Goal: Find specific page/section: Find specific page/section

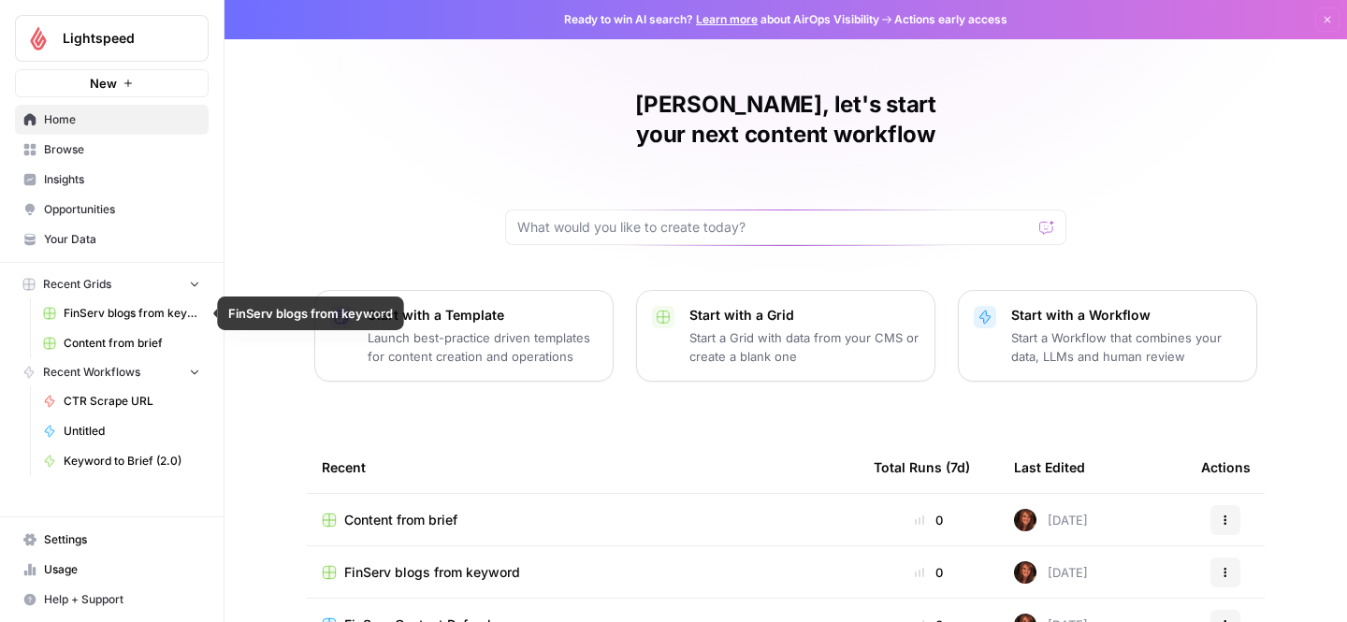
click at [87, 312] on span "FinServ blogs from keyword" at bounding box center [132, 313] width 137 height 17
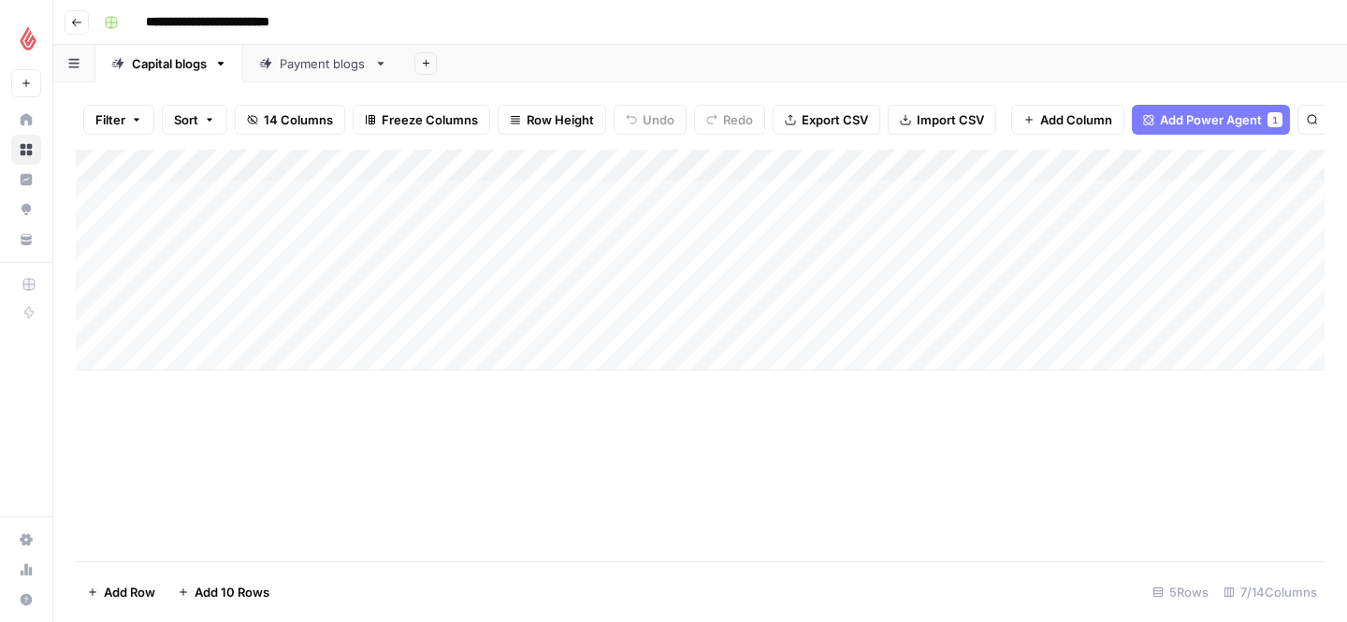
click at [327, 67] on div "Payment blogs" at bounding box center [323, 63] width 87 height 19
click at [78, 21] on icon "button" at bounding box center [76, 22] width 11 height 11
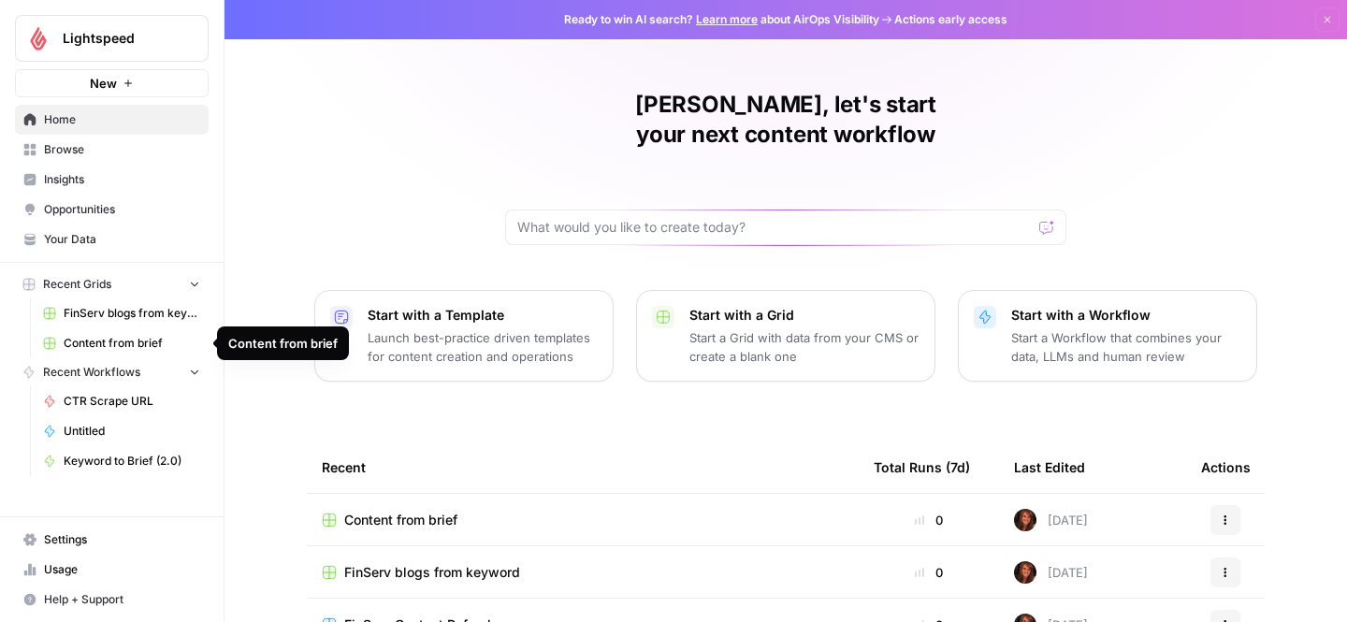
click at [135, 342] on span "Content from brief" at bounding box center [132, 343] width 137 height 17
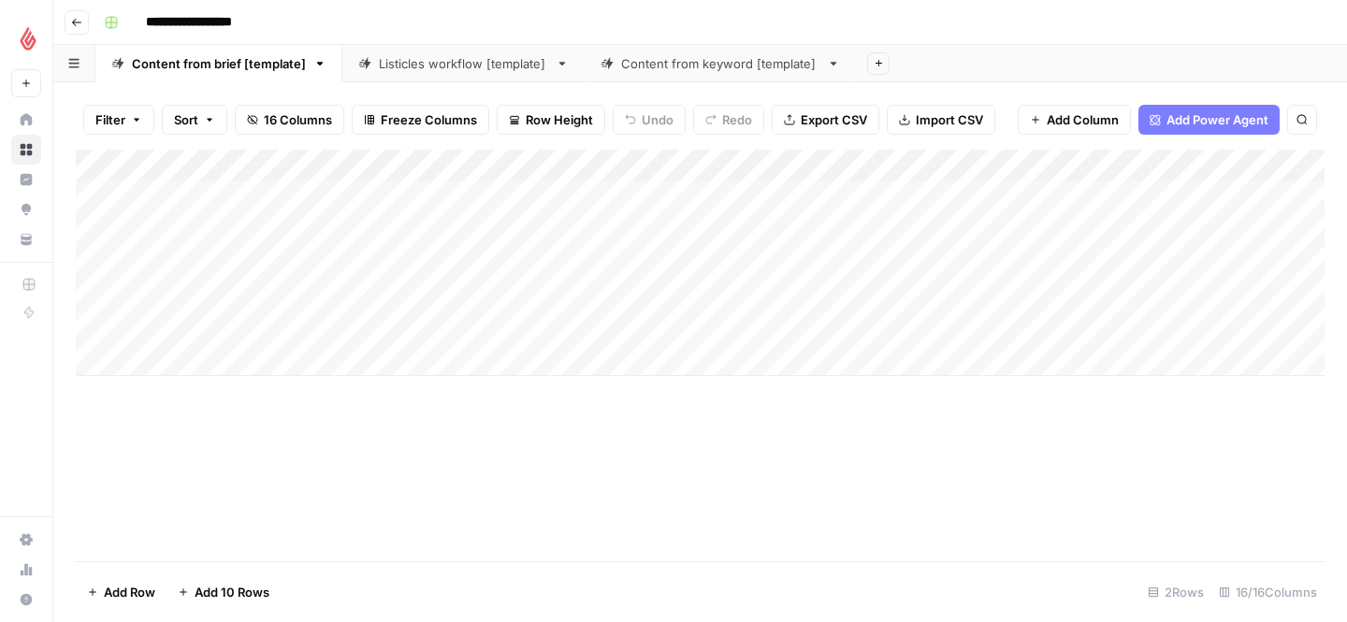
click at [393, 80] on link "Listicles workflow [template]" at bounding box center [463, 63] width 242 height 37
click at [236, 65] on div "Content from brief [template]" at bounding box center [219, 63] width 174 height 19
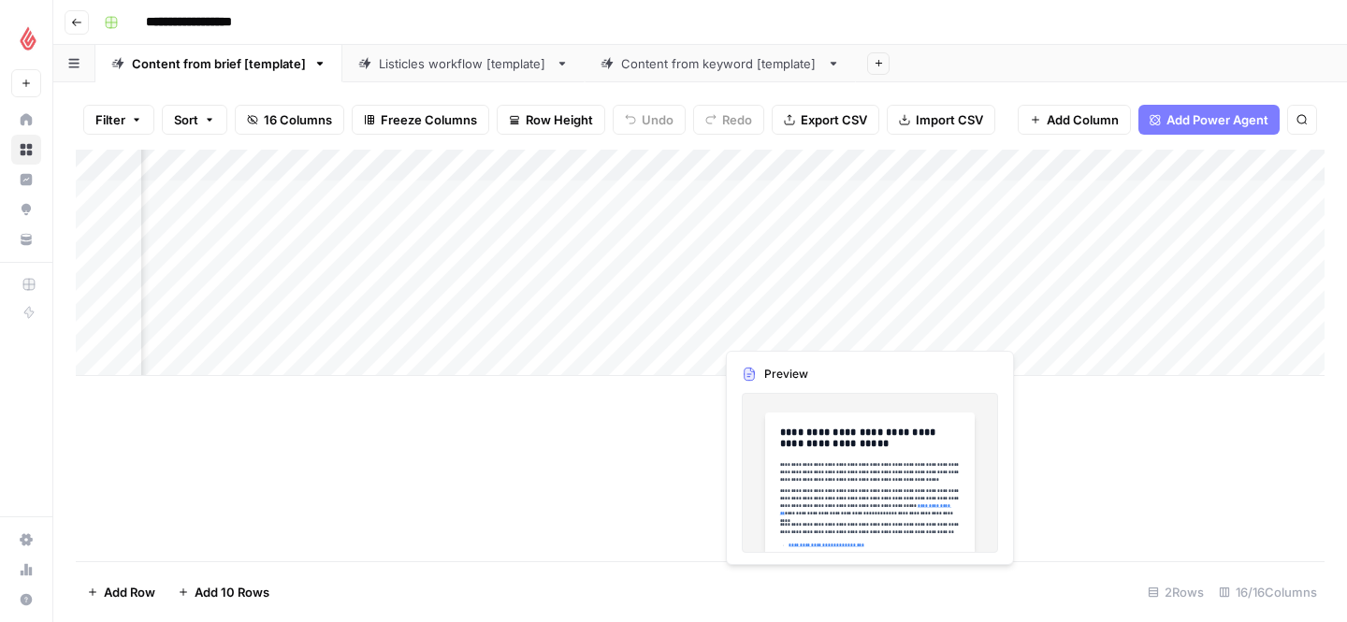
click at [761, 306] on div "Add Column" at bounding box center [700, 263] width 1249 height 226
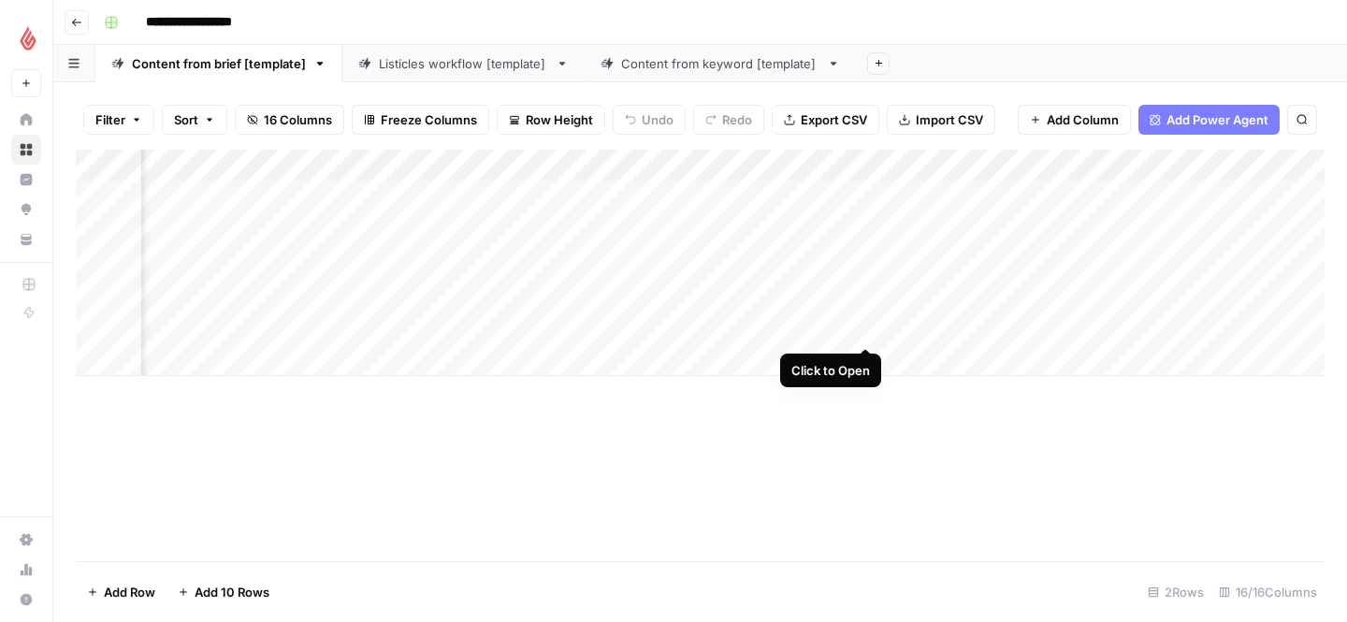
click at [865, 276] on div "Add Column" at bounding box center [700, 263] width 1249 height 226
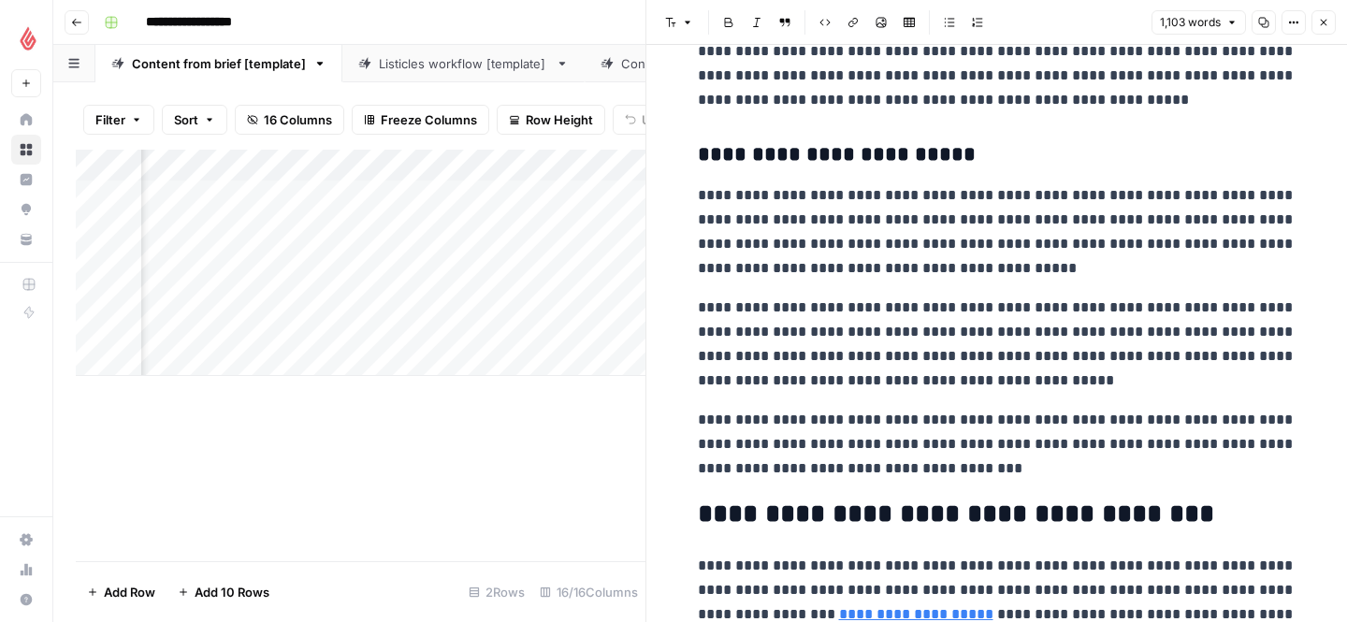
scroll to position [2993, 0]
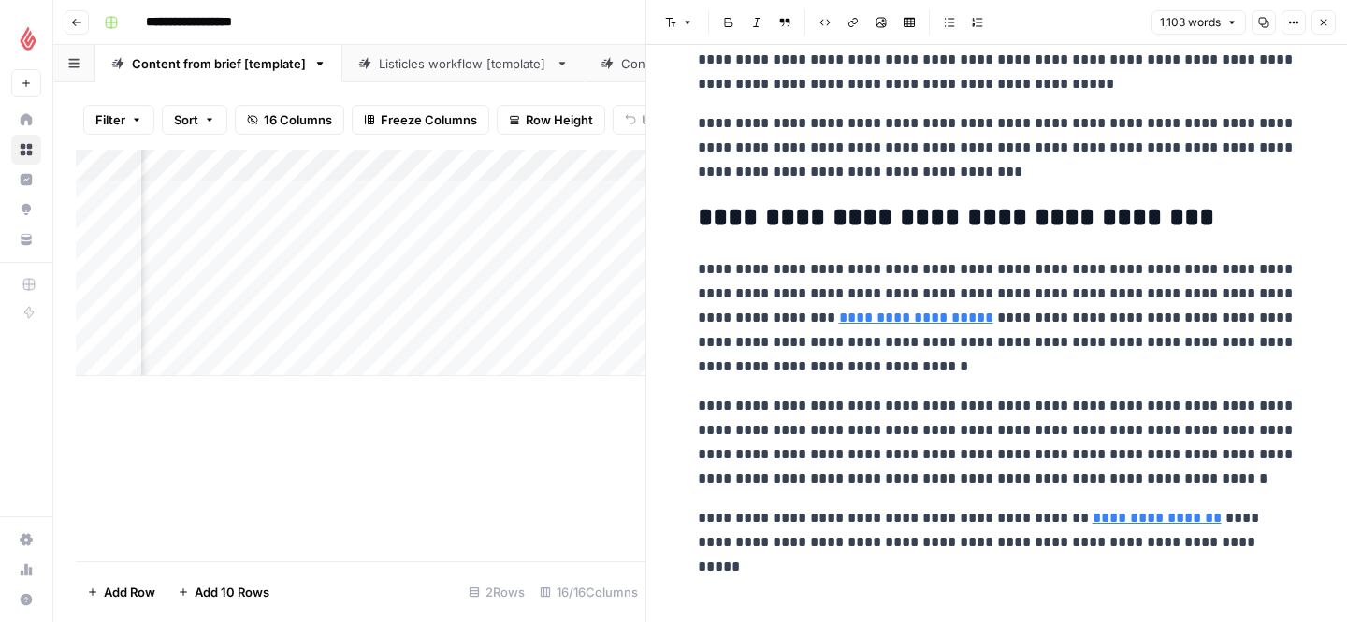
click at [529, 421] on div "Add Column" at bounding box center [361, 356] width 570 height 412
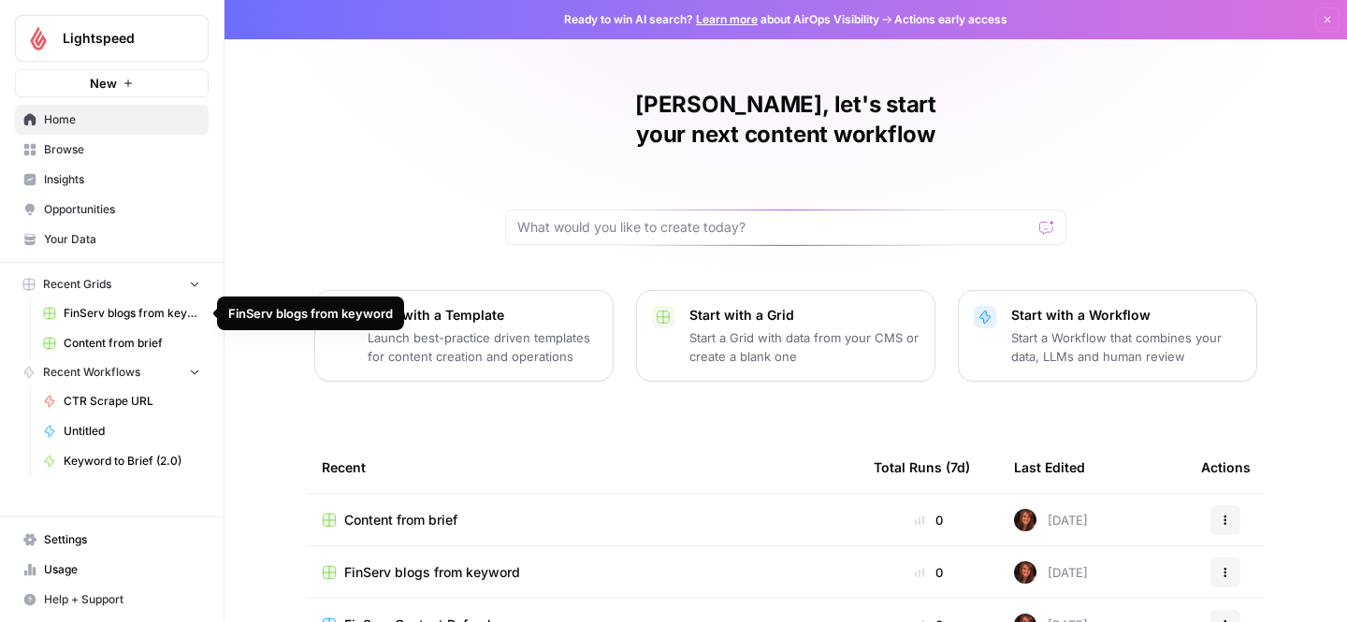
click at [101, 321] on span "FinServ blogs from keyword" at bounding box center [132, 313] width 137 height 17
